Goal: Task Accomplishment & Management: Use online tool/utility

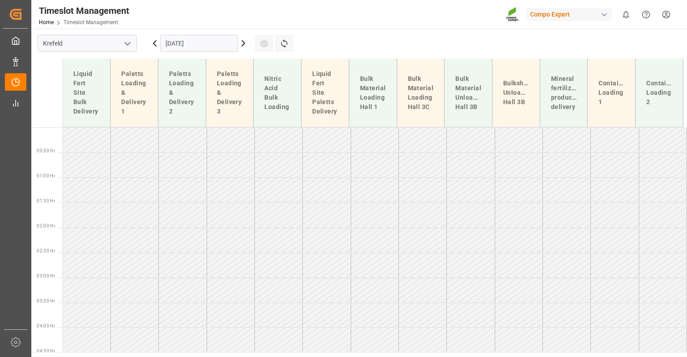
scroll to position [293, 0]
